Goal: Information Seeking & Learning: Learn about a topic

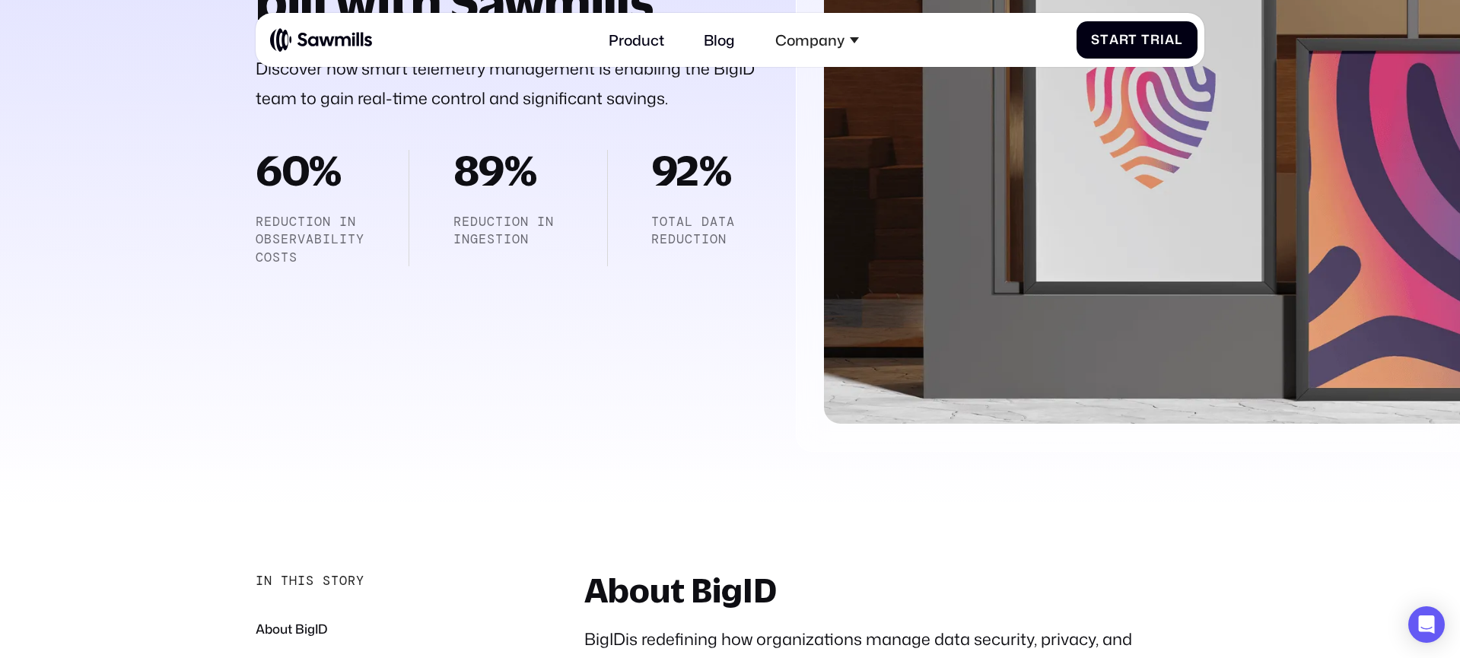
scroll to position [501, 0]
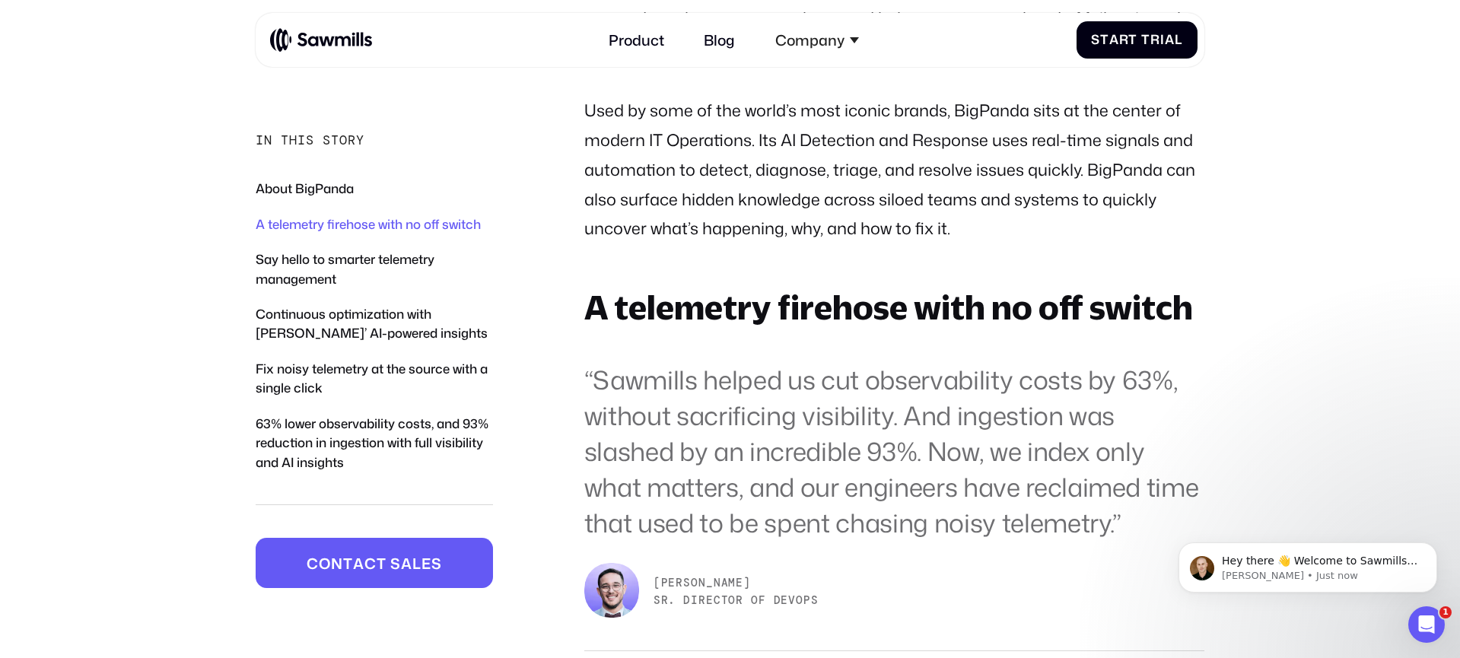
scroll to position [1182, 0]
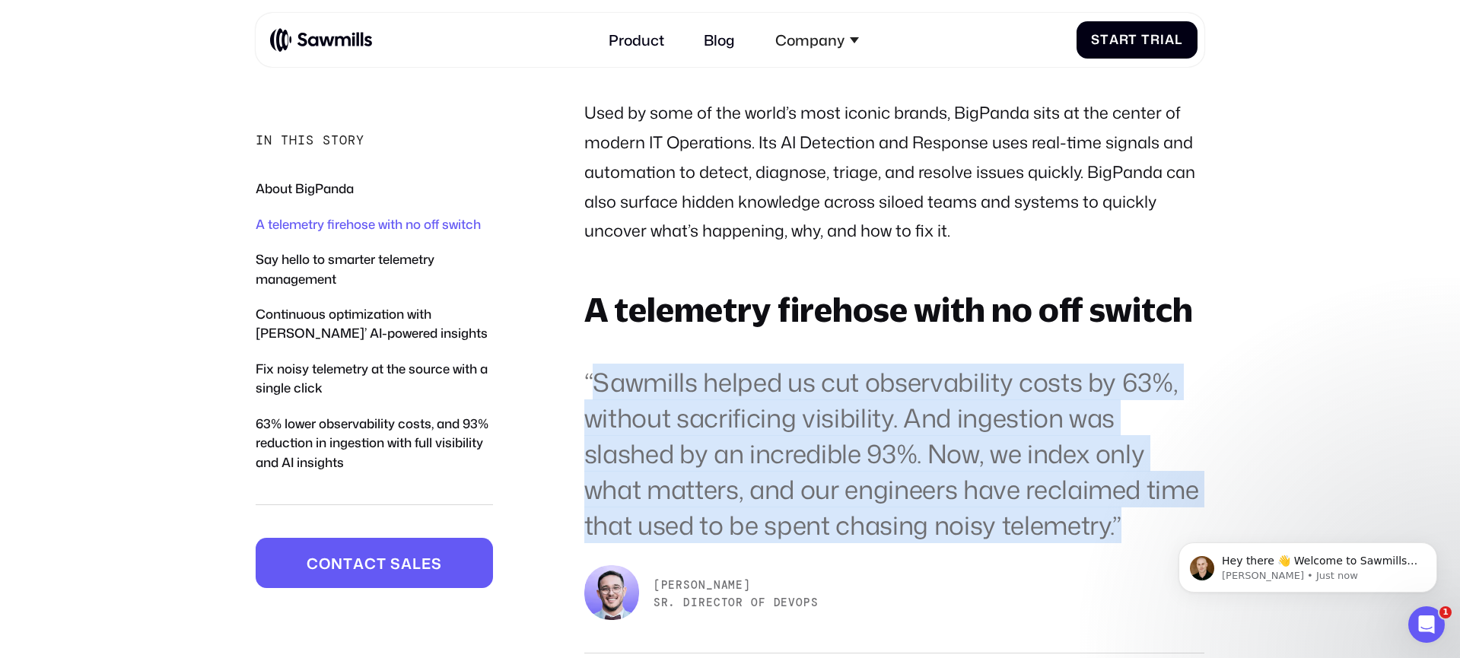
drag, startPoint x: 595, startPoint y: 385, endPoint x: 1141, endPoint y: 529, distance: 564.2
click at [1141, 529] on blockquote "“Sawmills helped us cut observability costs by 63%, without sacrificing visibil…" at bounding box center [894, 453] width 621 height 179
copy blockquote "Sawmills helped us cut observability costs by 63%, without sacrificing visibili…"
